Goal: Task Accomplishment & Management: Manage account settings

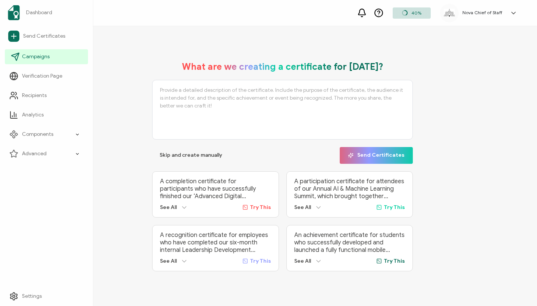
click at [34, 57] on span "Campaigns" at bounding box center [36, 56] width 28 height 7
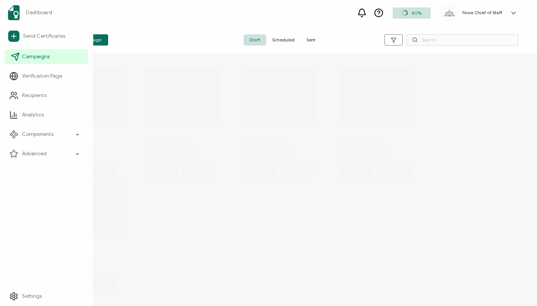
click at [34, 57] on span "Campaigns" at bounding box center [36, 56] width 28 height 7
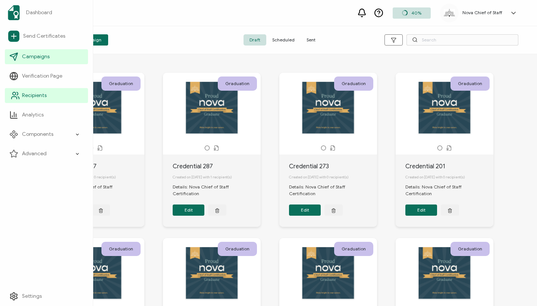
click at [24, 91] on link "Recipients" at bounding box center [46, 95] width 83 height 15
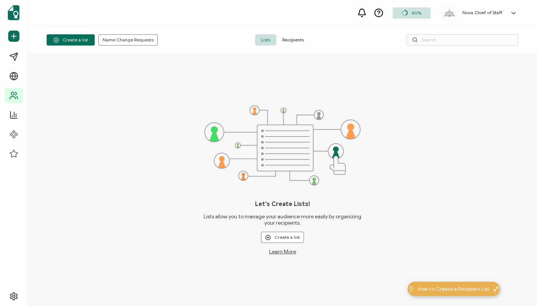
click at [299, 38] on span "Recipients" at bounding box center [293, 39] width 34 height 11
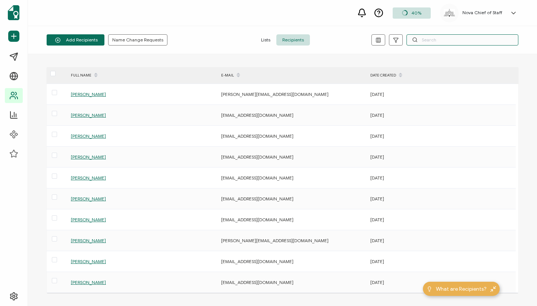
click at [431, 42] on input "text" at bounding box center [462, 39] width 112 height 11
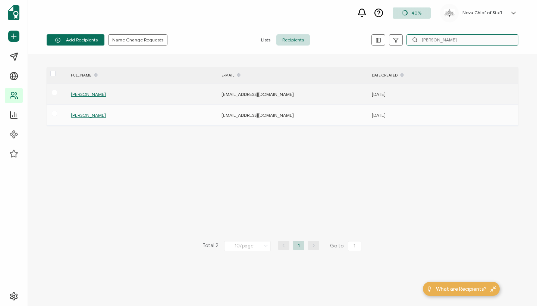
type input "[PERSON_NAME]"
click at [93, 92] on span "[PERSON_NAME]" at bounding box center [88, 94] width 35 height 6
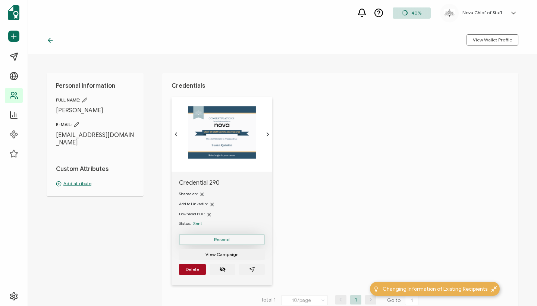
click at [212, 239] on button "Resend" at bounding box center [222, 239] width 86 height 11
